Goal: Find specific page/section: Find specific page/section

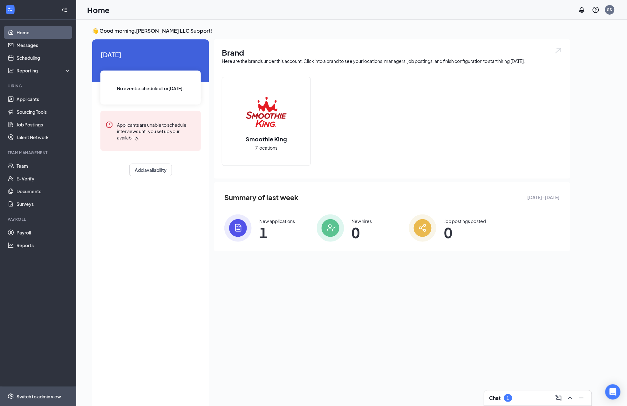
click at [35, 393] on span "Switch to admin view" at bounding box center [44, 396] width 54 height 19
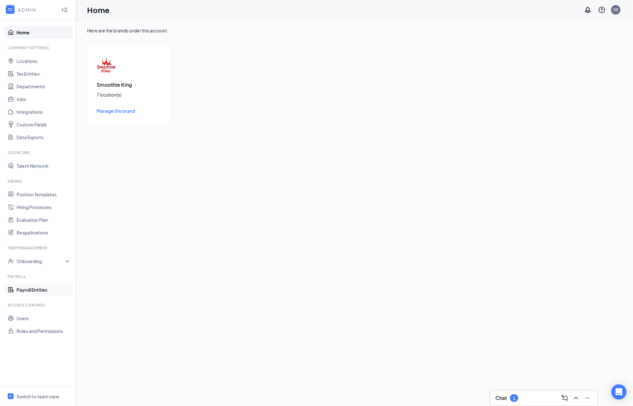
click at [28, 286] on link "Payroll Entities" at bounding box center [44, 290] width 54 height 13
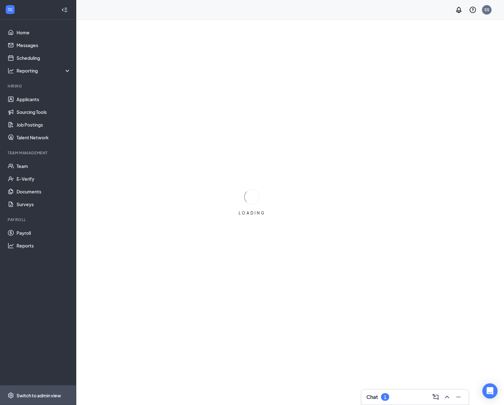
click at [23, 398] on div "Switch to admin view" at bounding box center [39, 395] width 45 height 6
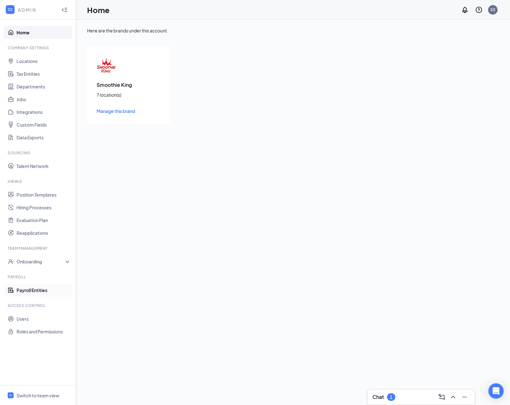
click at [27, 291] on link "Payroll Entities" at bounding box center [44, 290] width 54 height 13
